Goal: Answer question/provide support: Share knowledge or assist other users

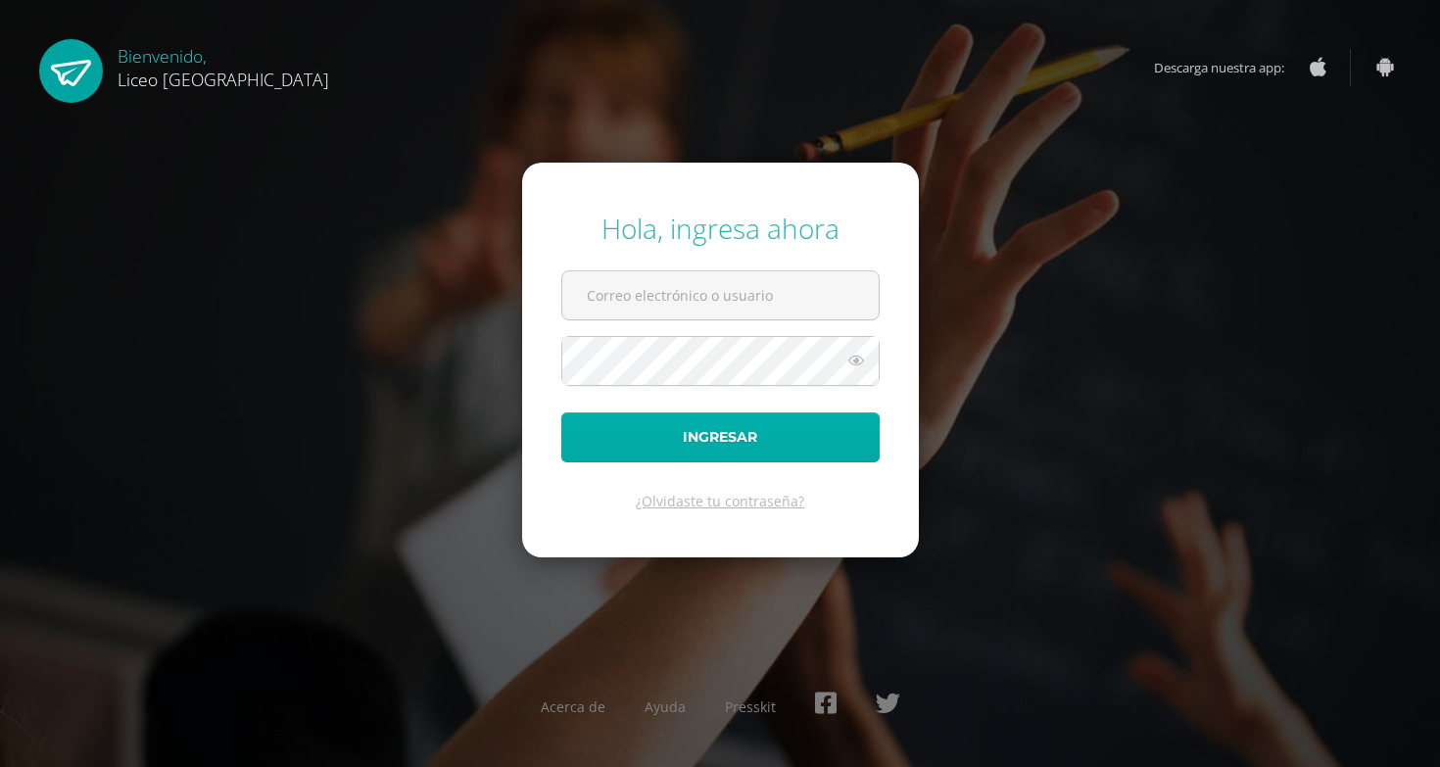
type input "edoo.liceo"
click at [754, 449] on button "Ingresar" at bounding box center [720, 438] width 318 height 50
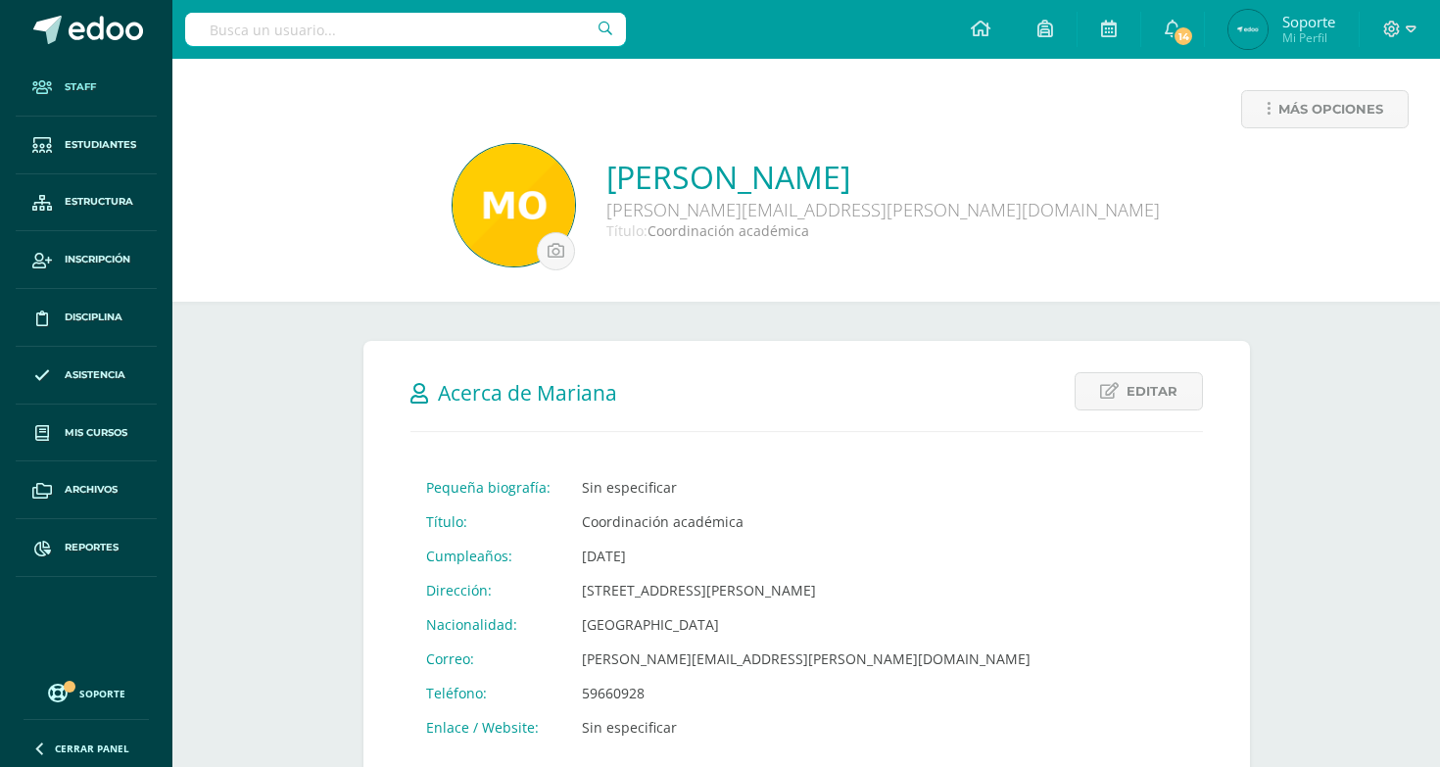
click at [108, 100] on link "Staff" at bounding box center [86, 88] width 141 height 58
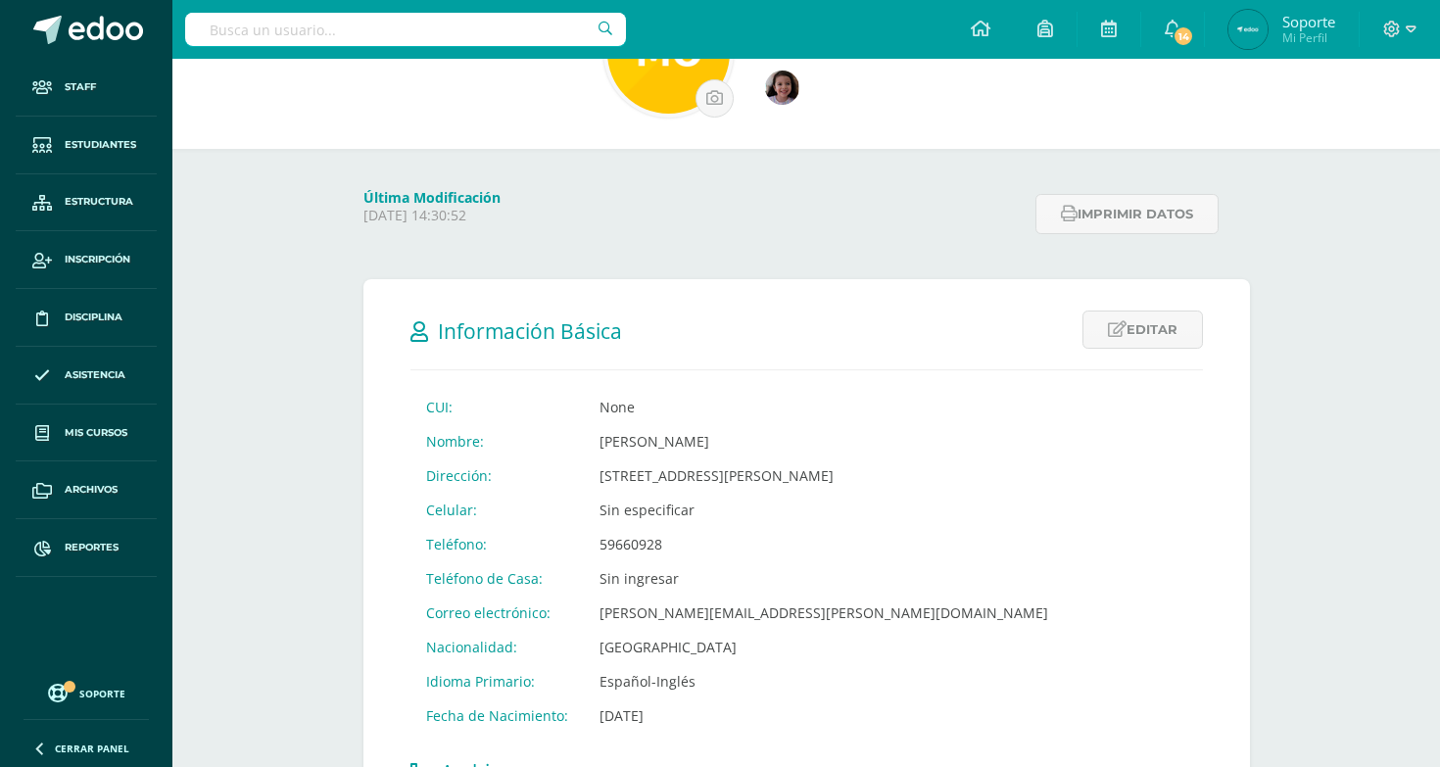
scroll to position [158, 0]
drag, startPoint x: 840, startPoint y: 618, endPoint x: 598, endPoint y: 616, distance: 242.0
click at [597, 616] on td "[PERSON_NAME][EMAIL_ADDRESS][PERSON_NAME][DOMAIN_NAME]" at bounding box center [824, 612] width 480 height 34
copy td "[PERSON_NAME][EMAIL_ADDRESS][PERSON_NAME][DOMAIN_NAME]"
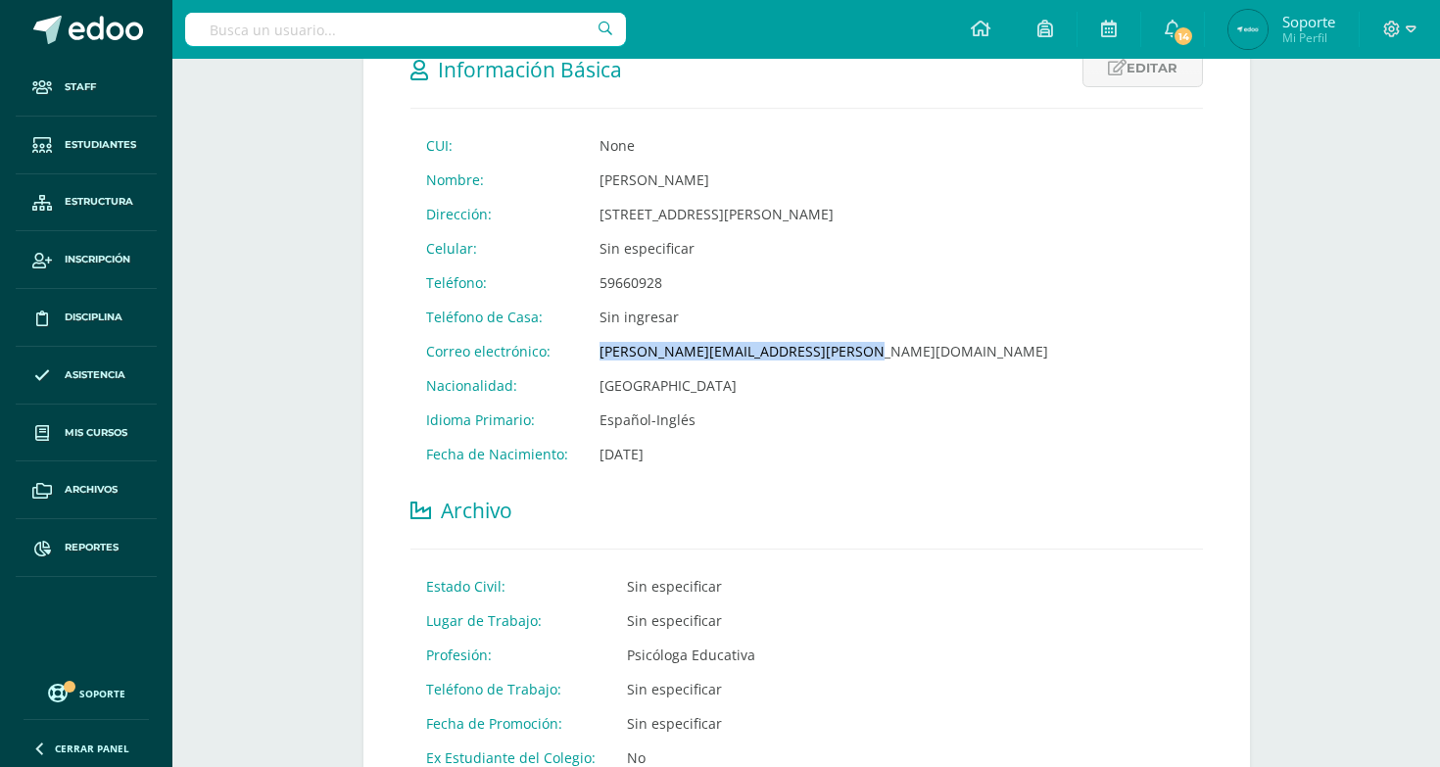
scroll to position [373, 0]
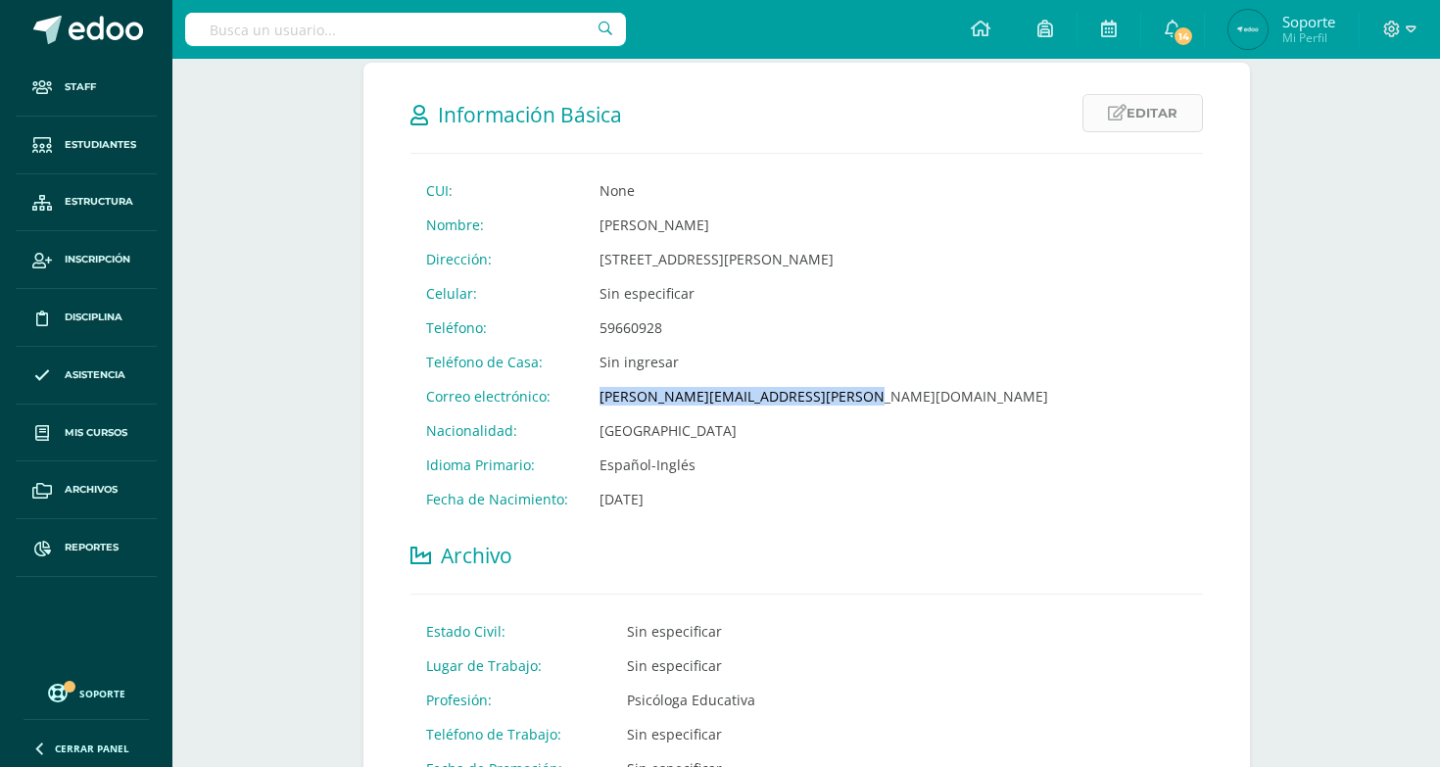
click at [1129, 103] on link "Editar" at bounding box center [1143, 113] width 121 height 38
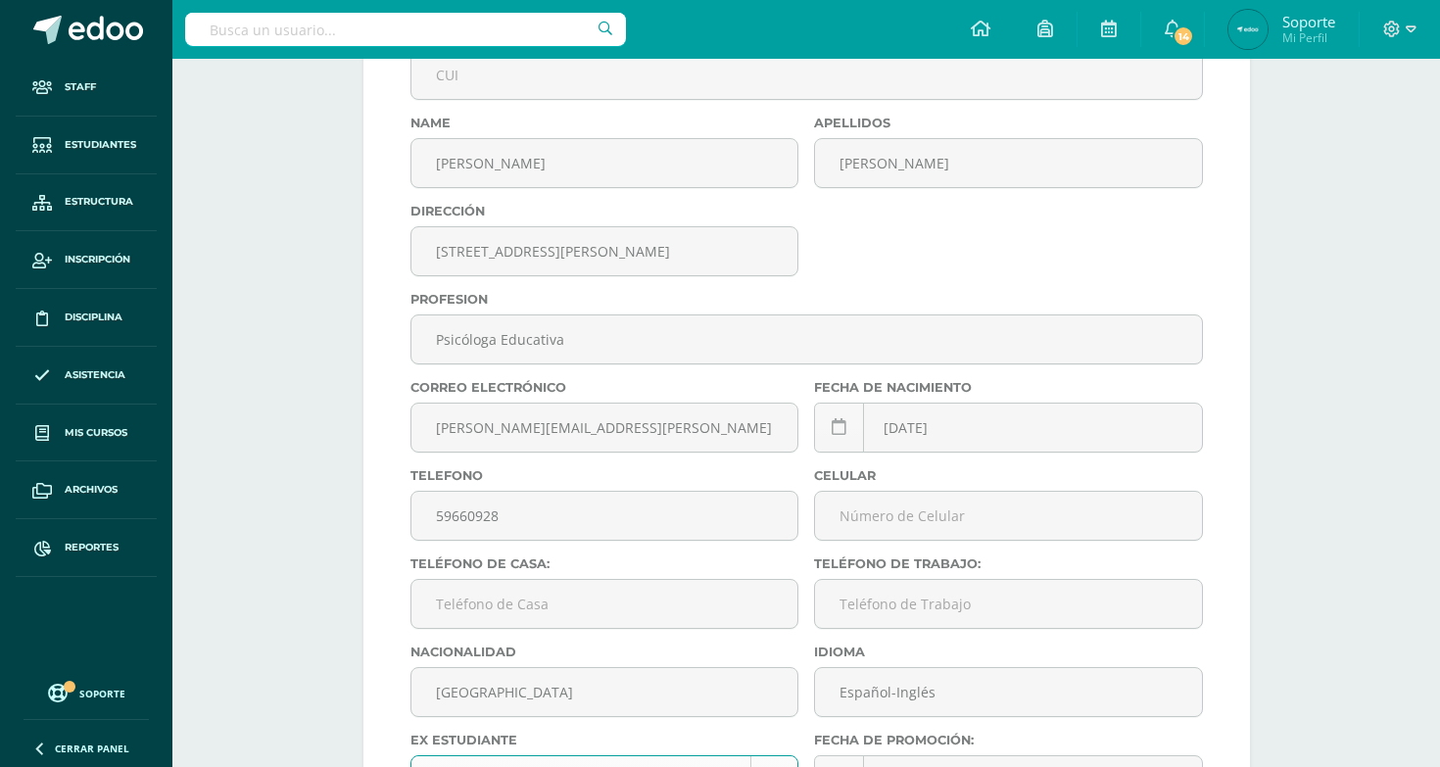
scroll to position [535, 0]
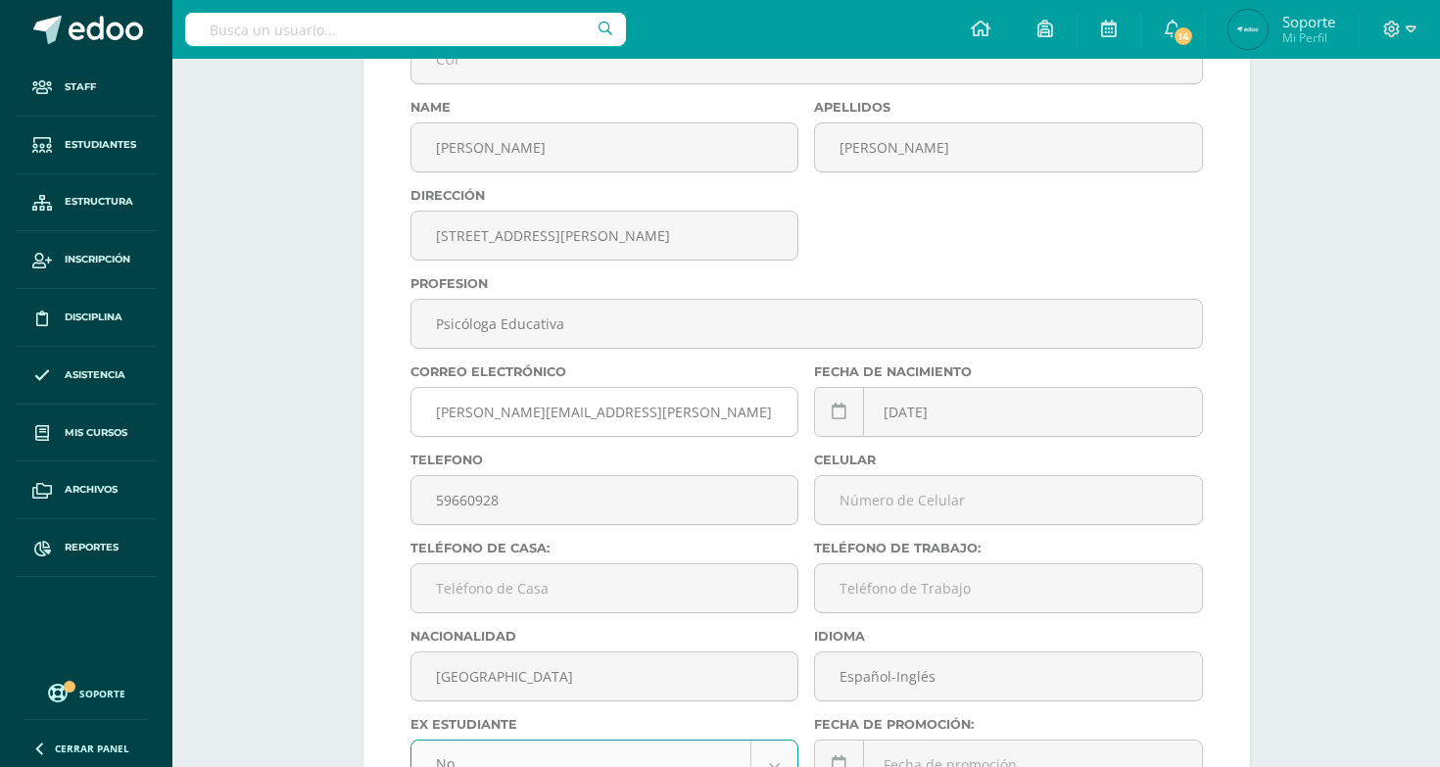
click at [733, 420] on input "[PERSON_NAME][EMAIL_ADDRESS][PERSON_NAME][DOMAIN_NAME]" at bounding box center [605, 412] width 387 height 48
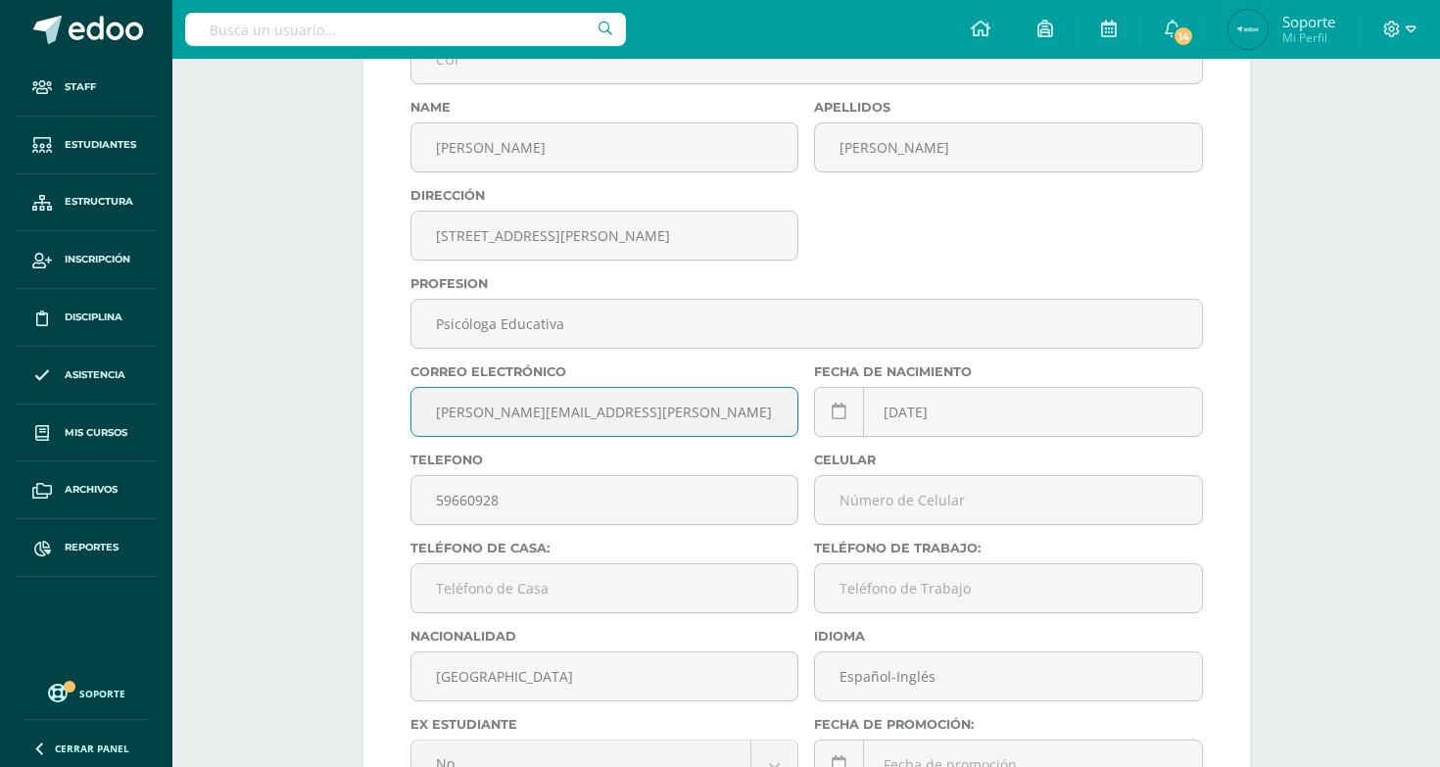
click at [429, 422] on input "[PERSON_NAME][EMAIL_ADDRESS][PERSON_NAME][DOMAIN_NAME]" at bounding box center [605, 412] width 387 height 48
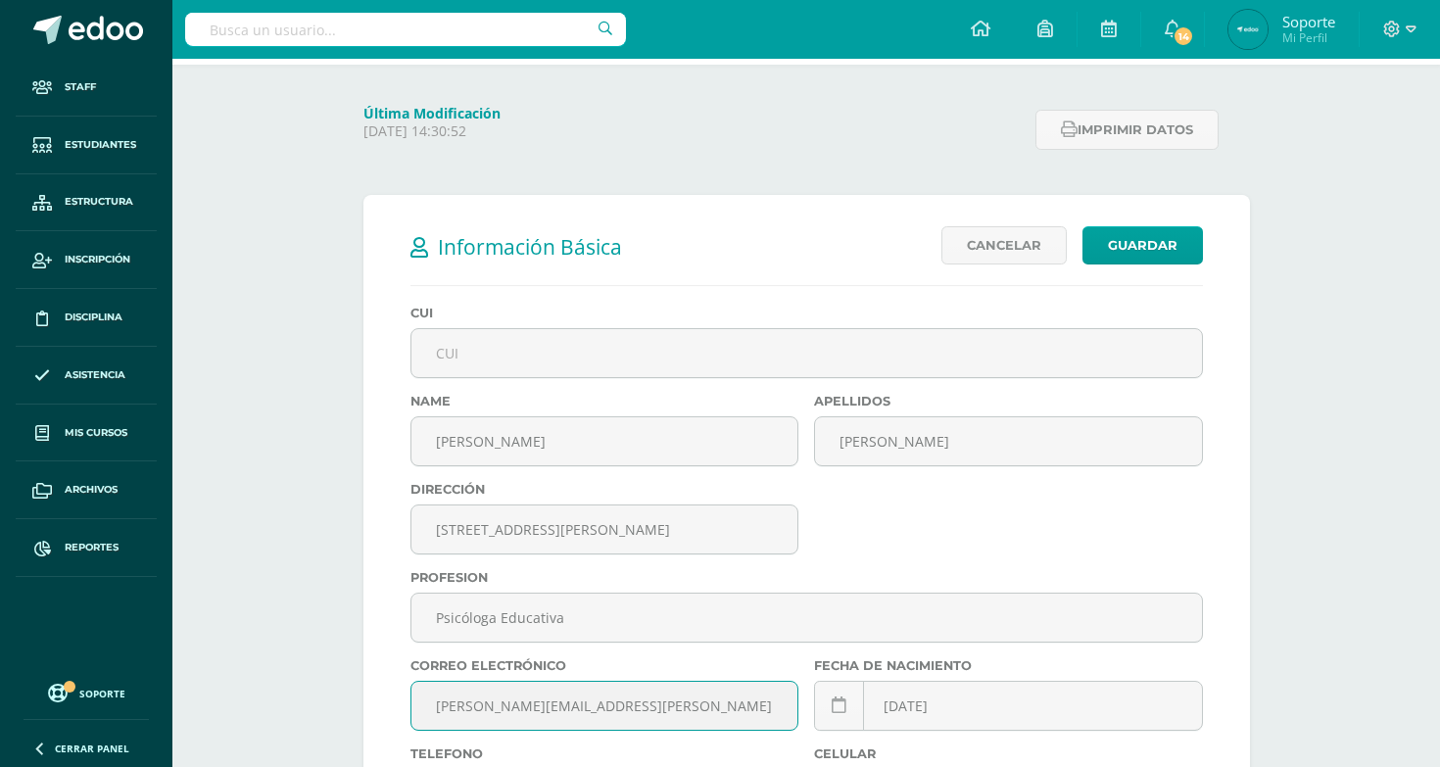
scroll to position [0, 0]
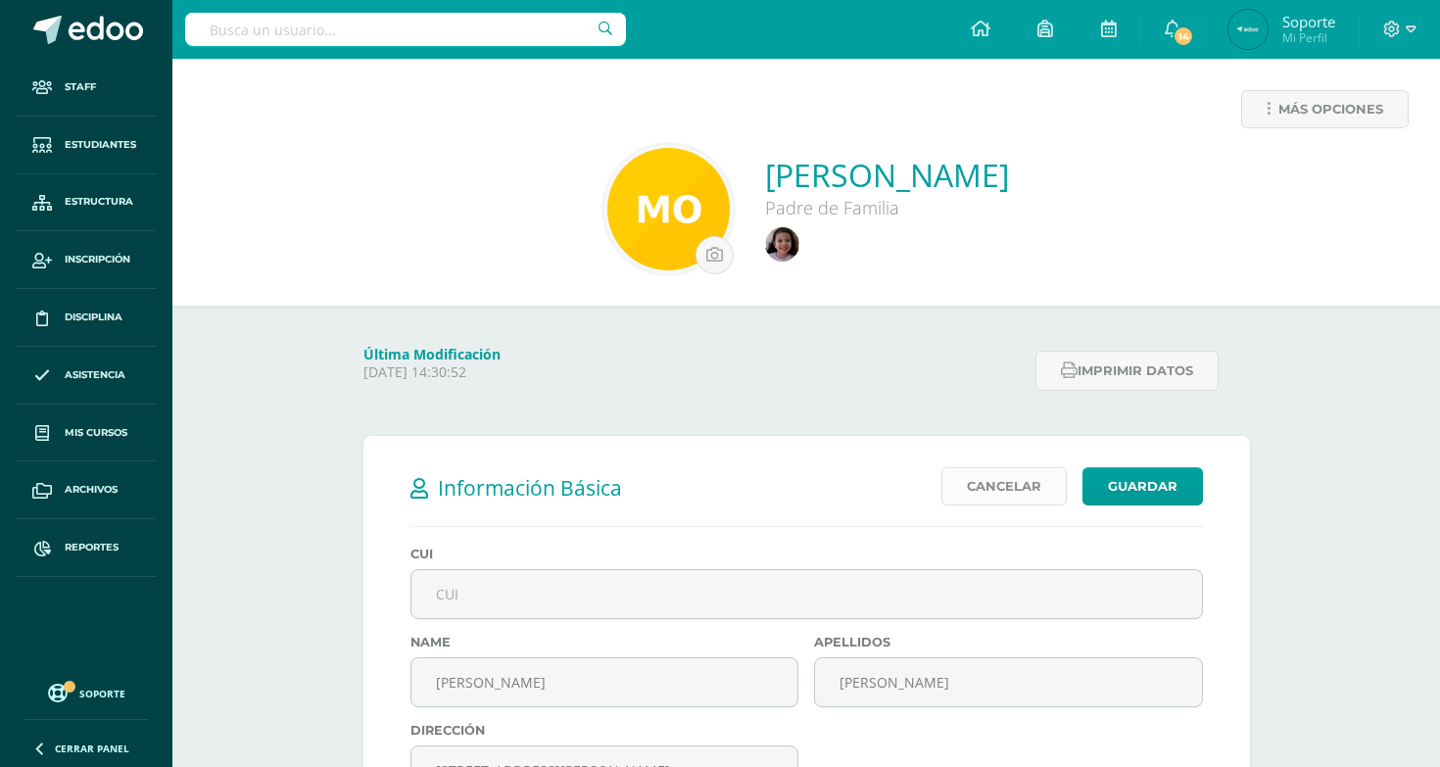
click at [1017, 490] on link "Cancelar" at bounding box center [1004, 486] width 125 height 38
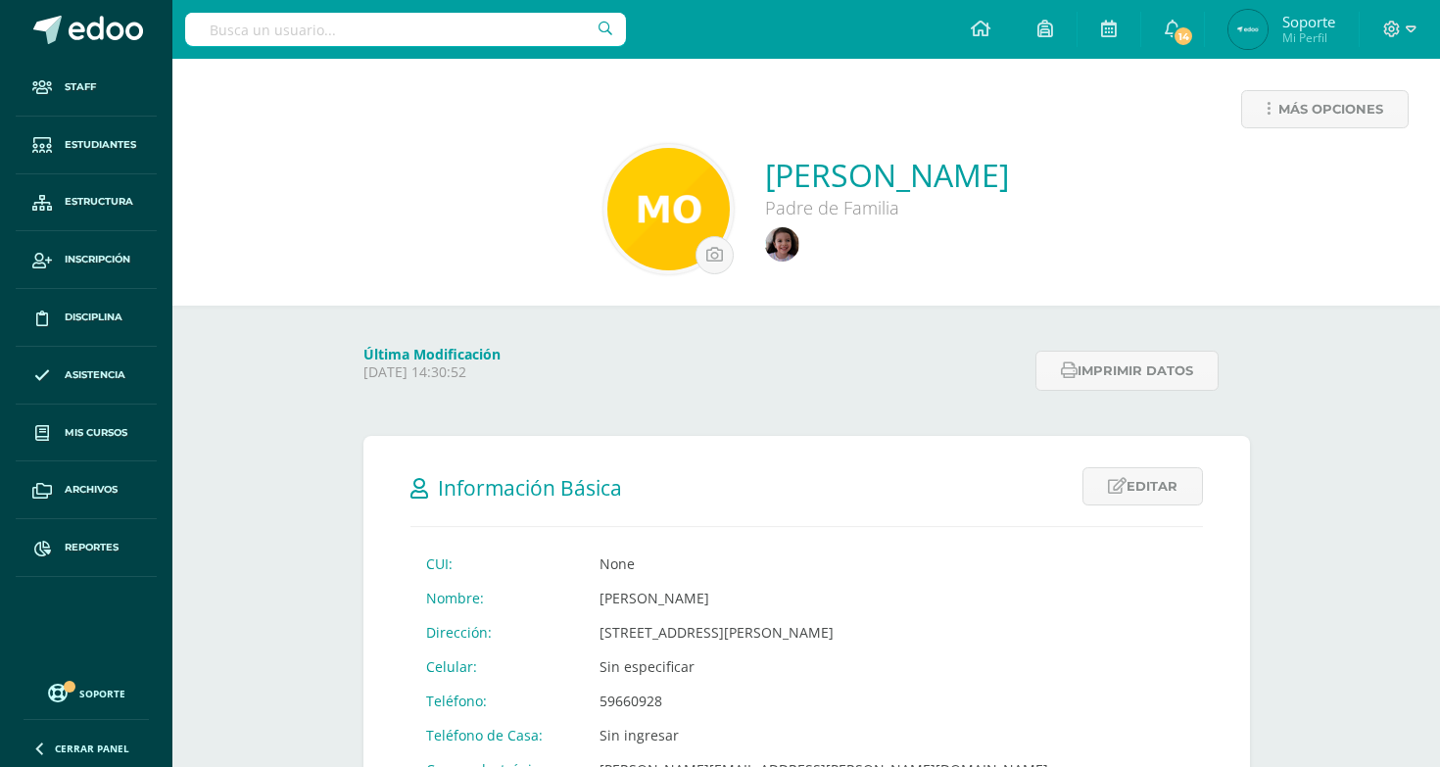
click at [863, 171] on link "Mariana Ortíz" at bounding box center [887, 175] width 244 height 42
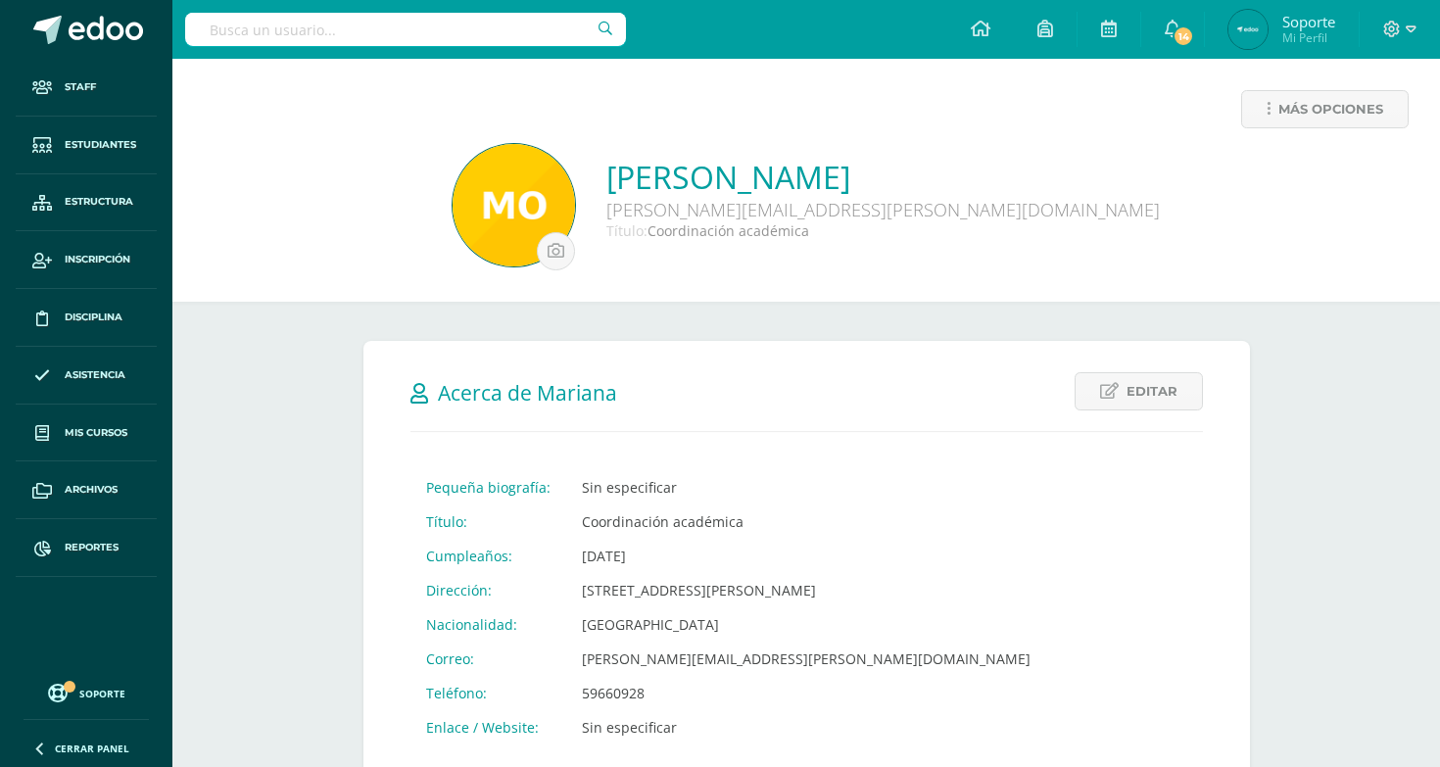
scroll to position [456, 0]
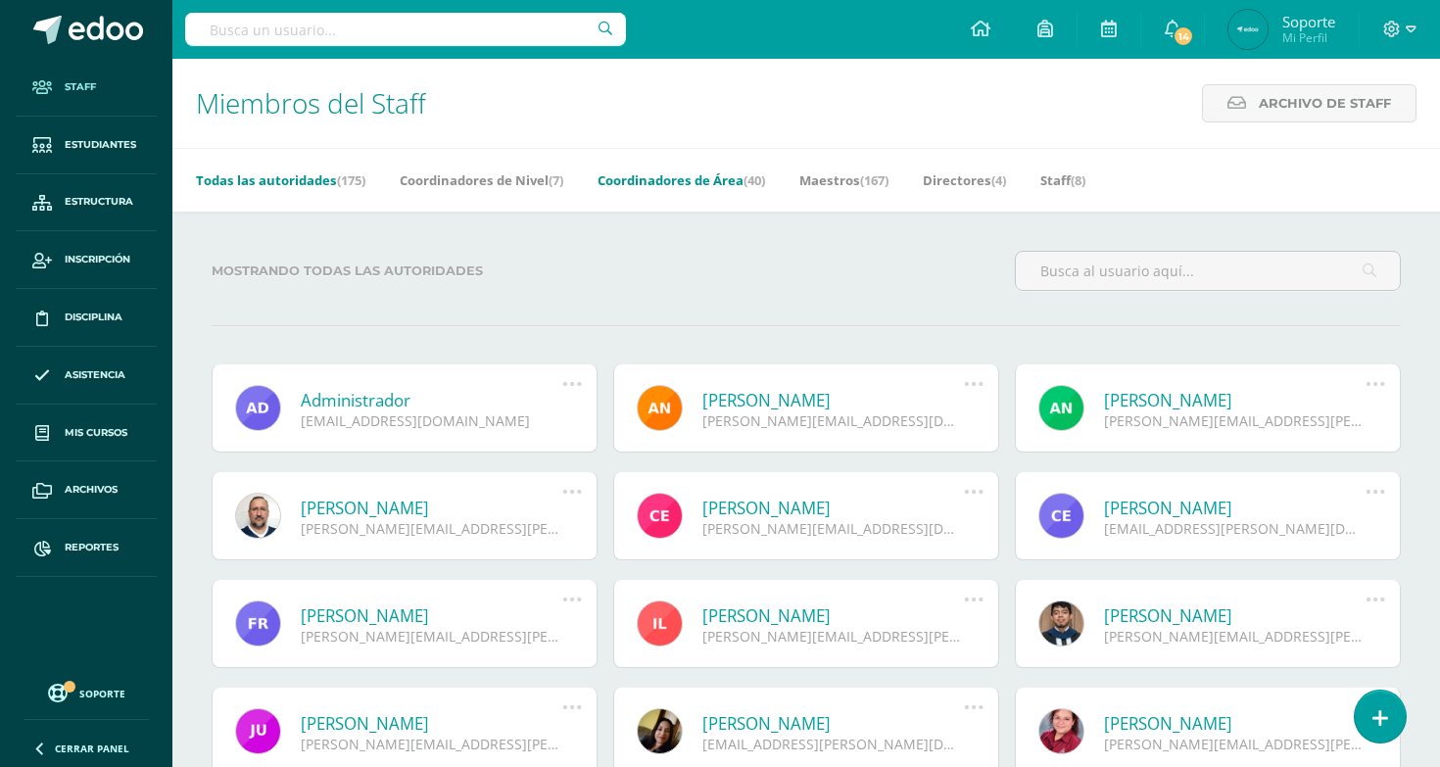
click at [704, 170] on link "Coordinadores de Área (40)" at bounding box center [682, 180] width 168 height 31
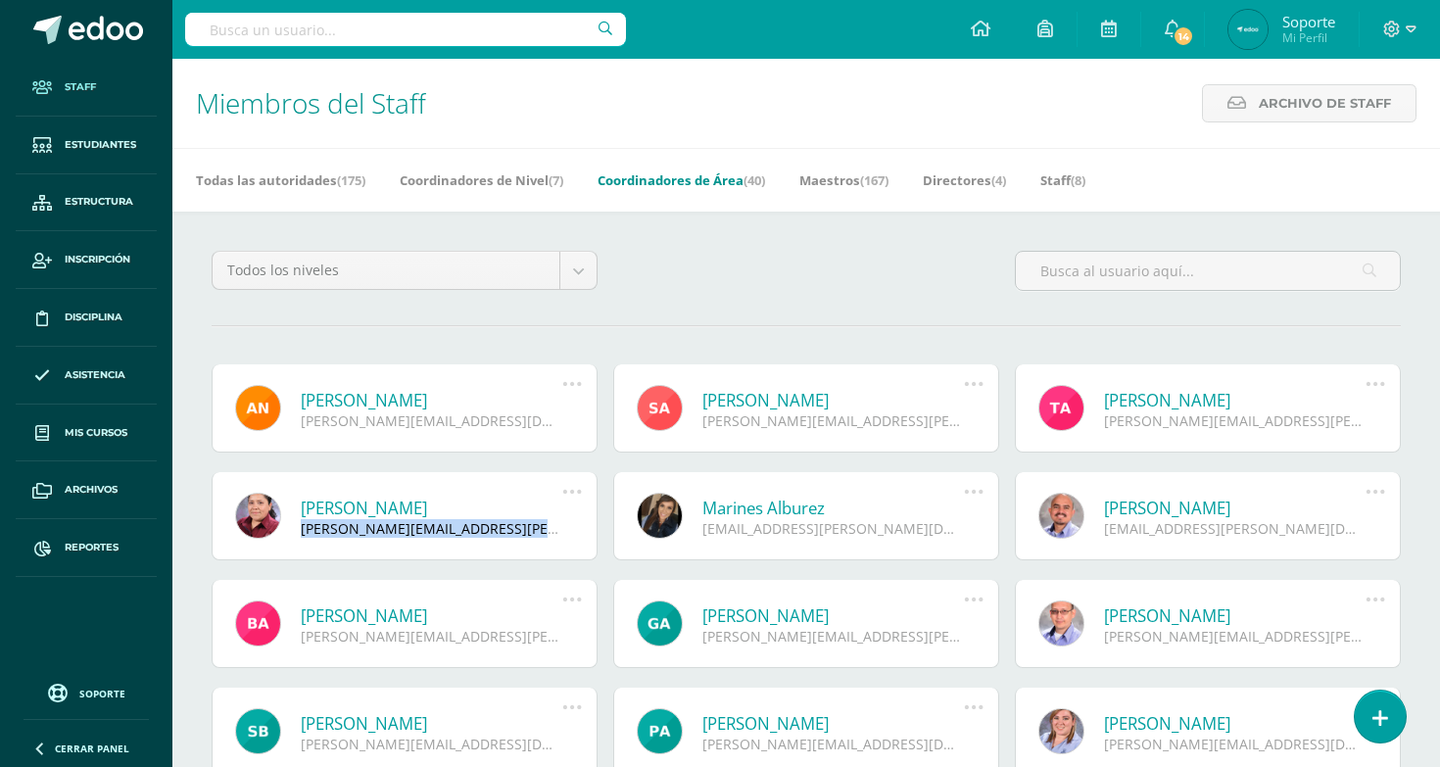
drag, startPoint x: 300, startPoint y: 527, endPoint x: 548, endPoint y: 529, distance: 247.9
click at [548, 529] on div "Priscila Aguilar priscila.aguilar@liceoguatemala.edu.gt" at bounding box center [409, 517] width 335 height 41
copy div "priscila.aguilar@liceoguatemala.edu.gt"
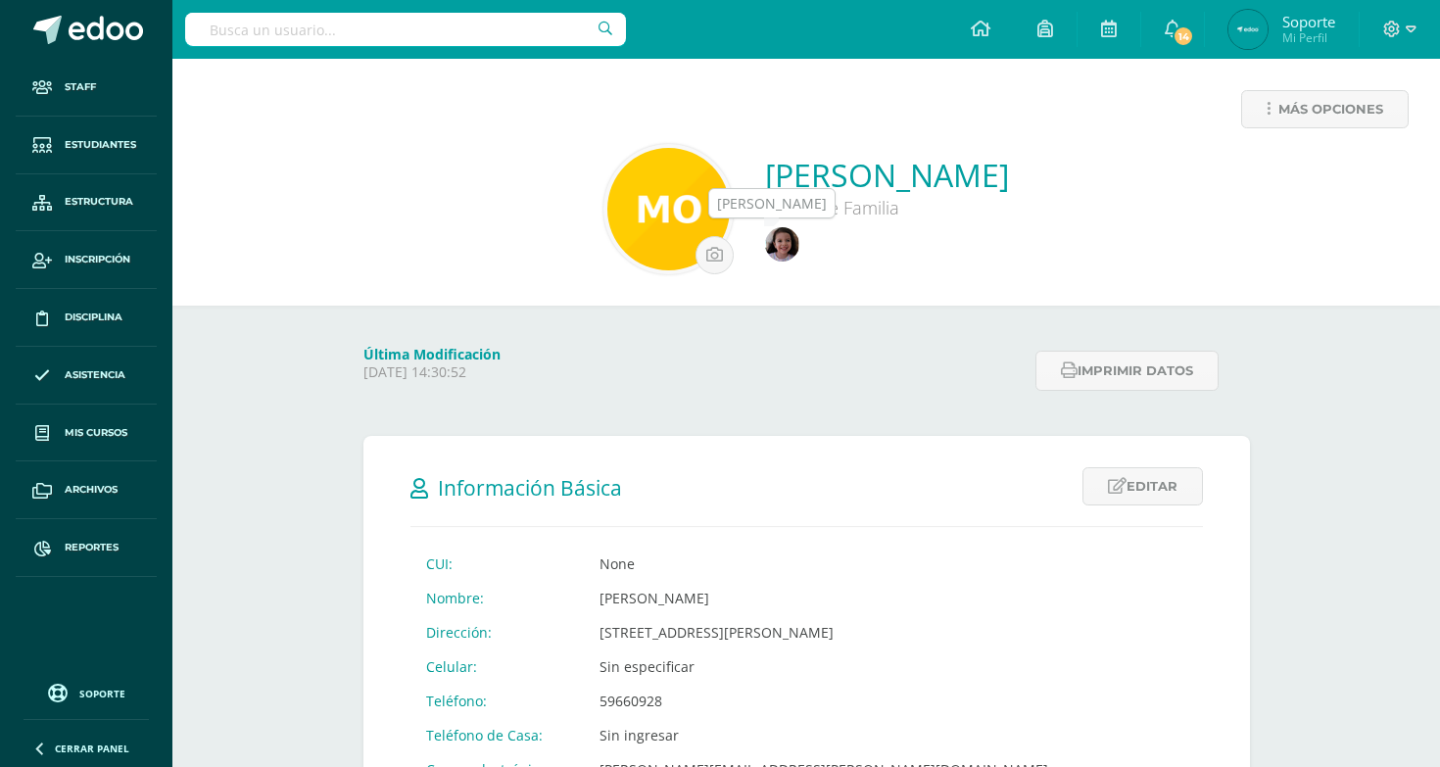
click at [798, 259] on img at bounding box center [782, 244] width 34 height 34
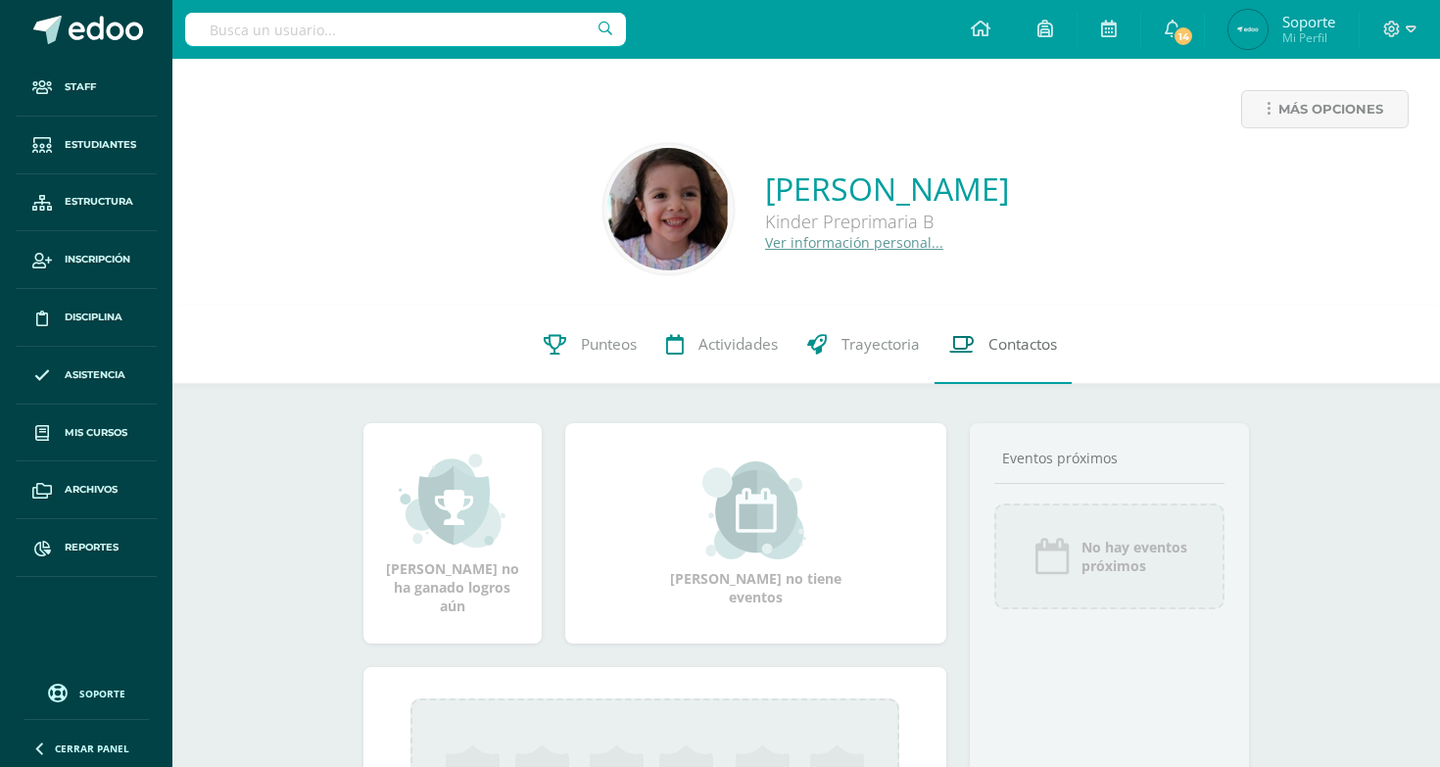
click at [998, 342] on span "Contactos" at bounding box center [1023, 344] width 69 height 21
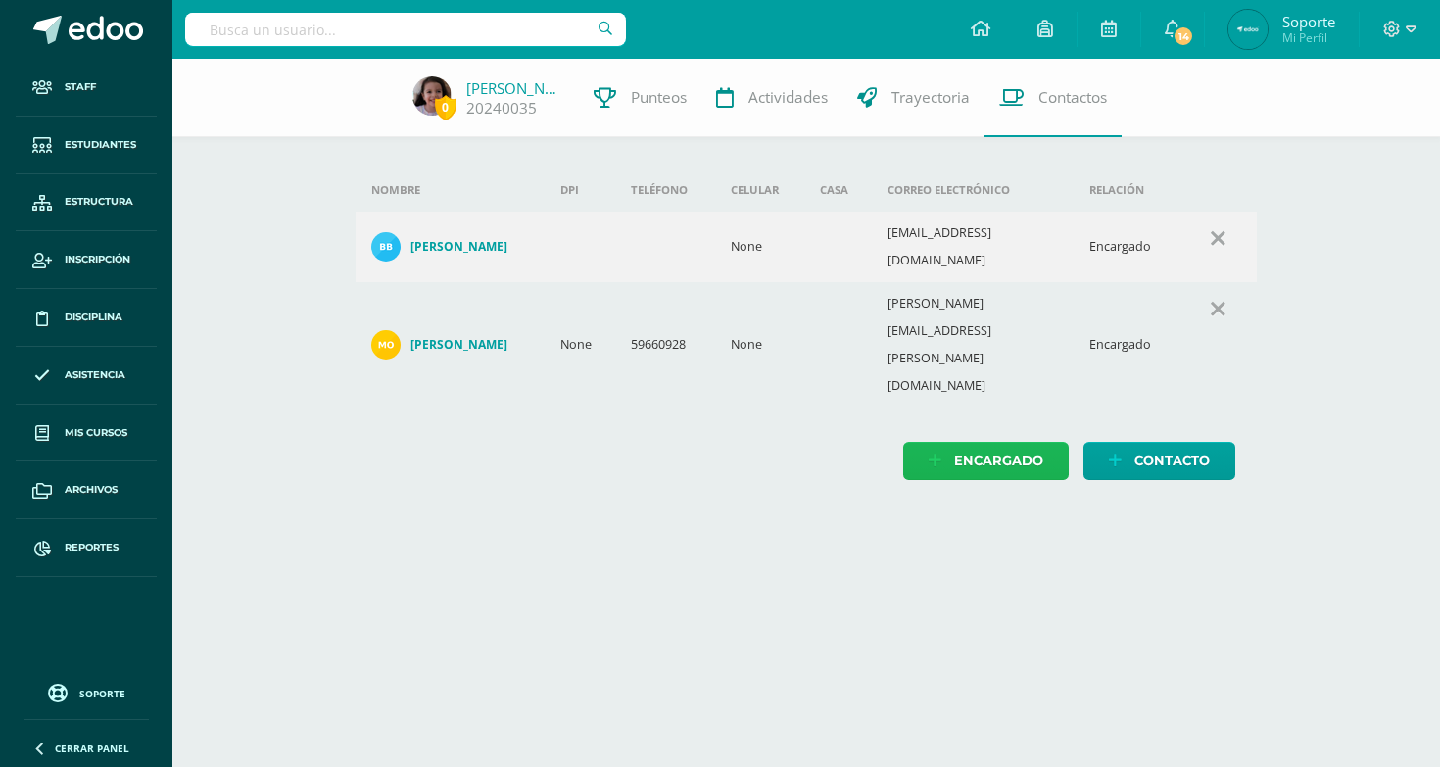
click at [1024, 443] on span "Encargado" at bounding box center [998, 461] width 89 height 36
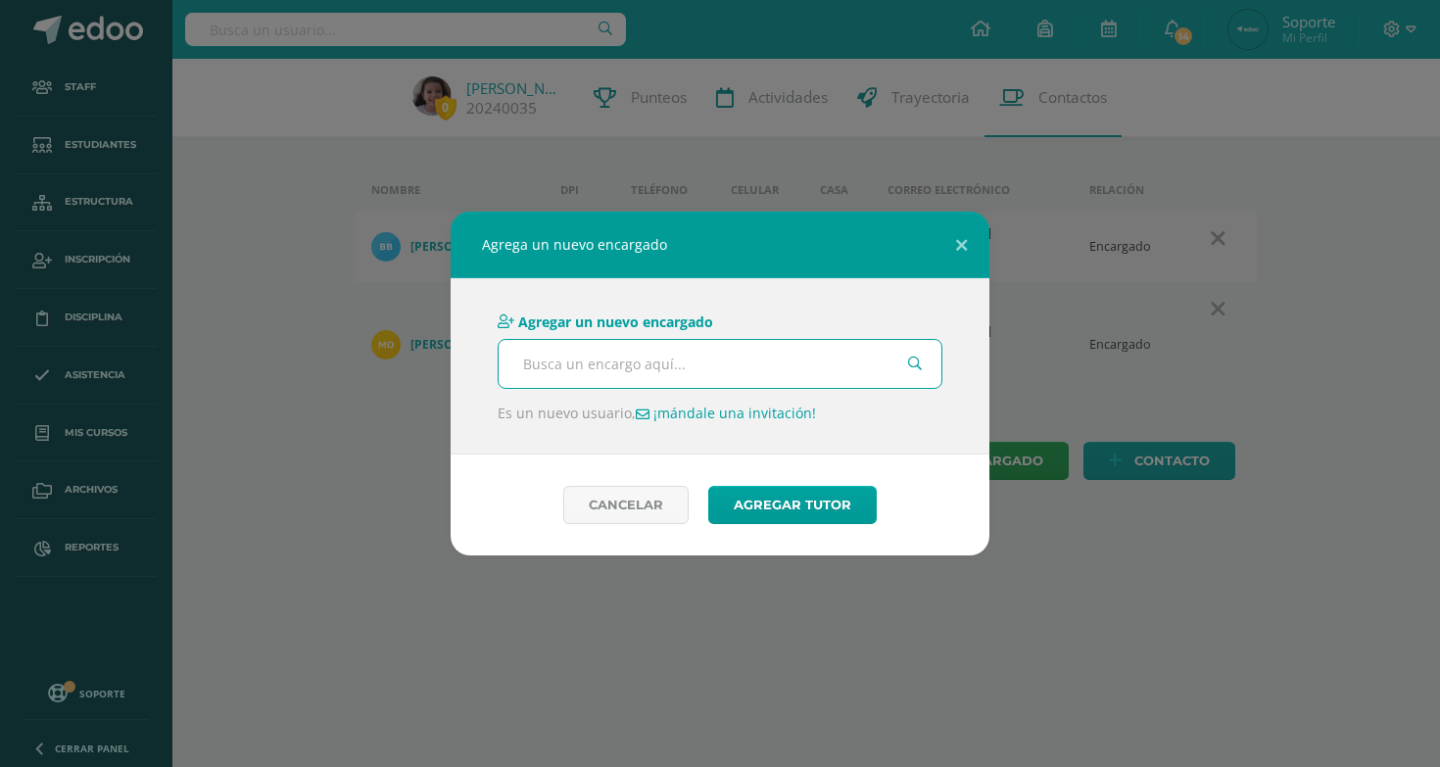
paste input "[PERSON_NAME][EMAIL_ADDRESS][PERSON_NAME][DOMAIN_NAME]"
type input "[PERSON_NAME][EMAIL_ADDRESS][PERSON_NAME][DOMAIN_NAME]"
